Goal: Task Accomplishment & Management: Manage account settings

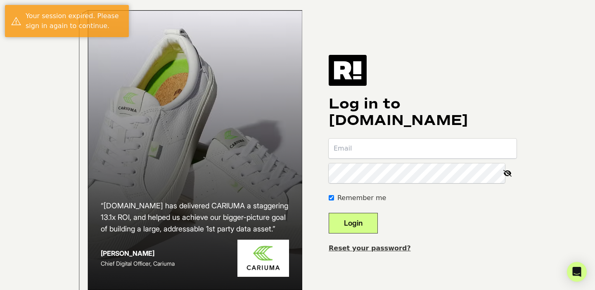
click at [390, 159] on input "email" at bounding box center [423, 149] width 188 height 20
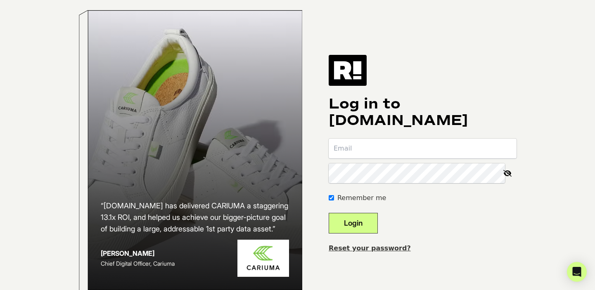
type input "clare@pashionfootwear.com"
click at [371, 230] on button "Login" at bounding box center [353, 223] width 49 height 21
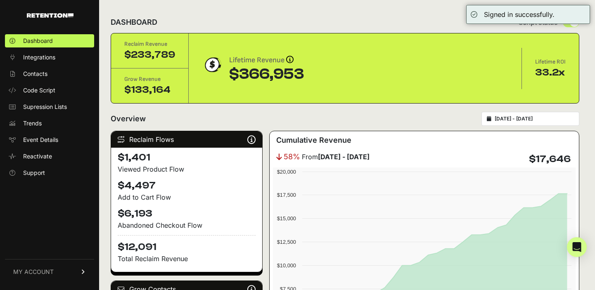
click at [49, 268] on link "MY ACCOUNT" at bounding box center [49, 271] width 89 height 25
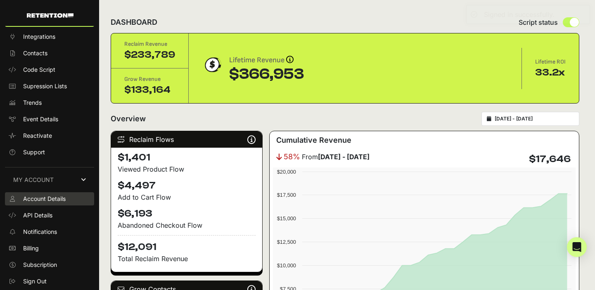
scroll to position [19, 0]
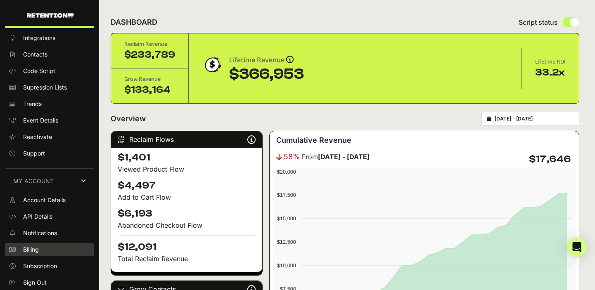
click at [37, 250] on span "Billing" at bounding box center [31, 250] width 16 height 8
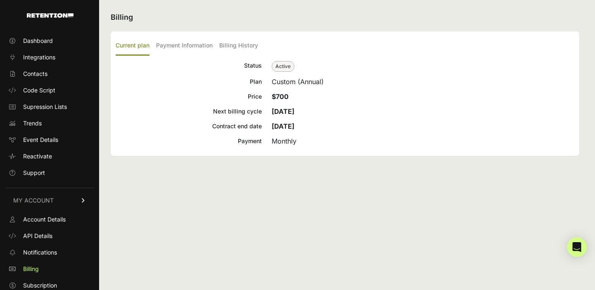
scroll to position [19, 0]
